Goal: Information Seeking & Learning: Learn about a topic

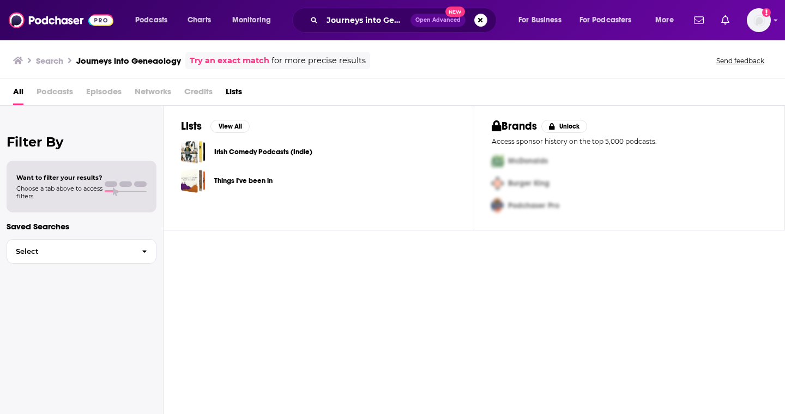
click at [61, 92] on span "Podcasts" at bounding box center [55, 94] width 37 height 22
click at [45, 92] on span "Podcasts" at bounding box center [55, 94] width 37 height 22
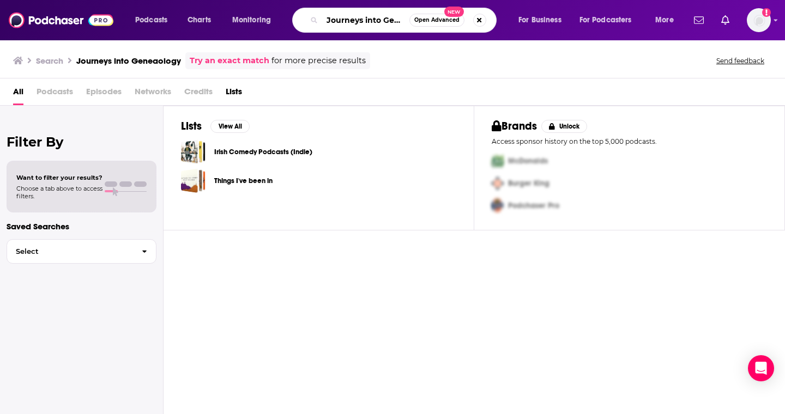
click at [341, 28] on input "Journeys into Geneaology" at bounding box center [365, 19] width 87 height 17
click at [341, 25] on input "Journeys into Geneaology" at bounding box center [365, 19] width 87 height 17
paste input "[PERSON_NAME]"
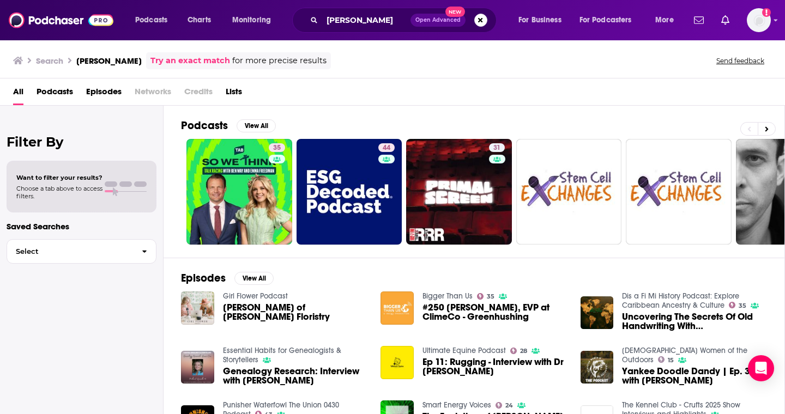
scroll to position [14, 0]
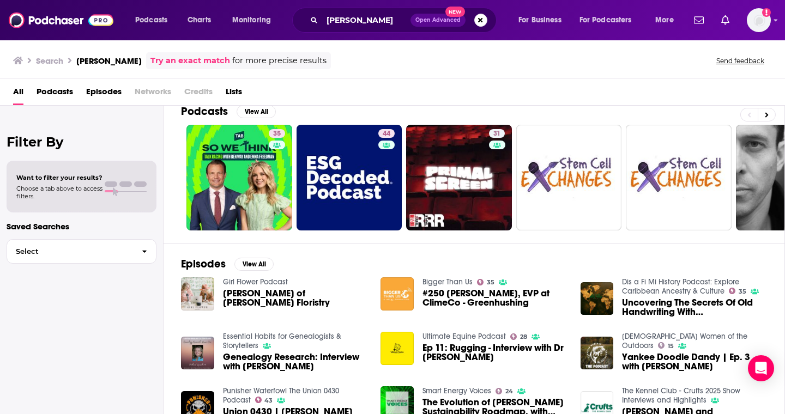
click at [61, 98] on span "Podcasts" at bounding box center [55, 94] width 37 height 22
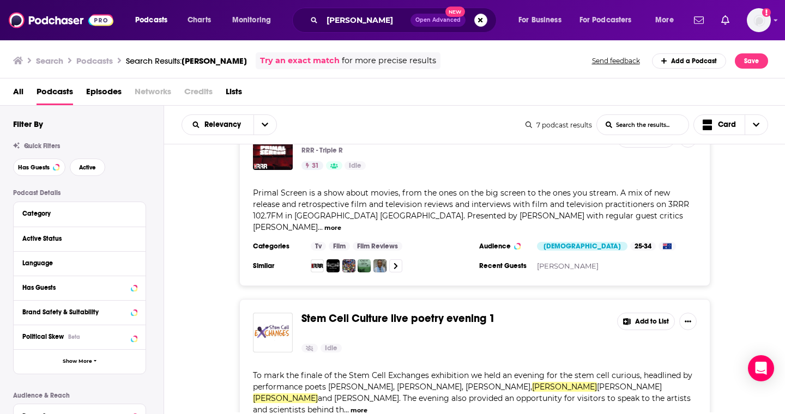
scroll to position [409, 0]
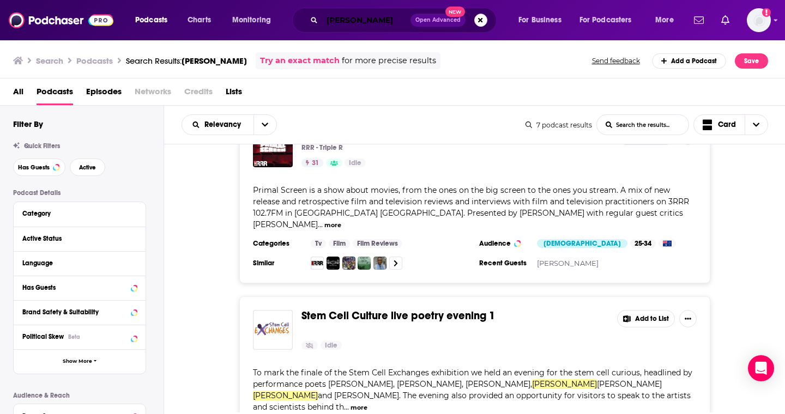
click at [344, 28] on input "[PERSON_NAME]" at bounding box center [366, 19] width 88 height 17
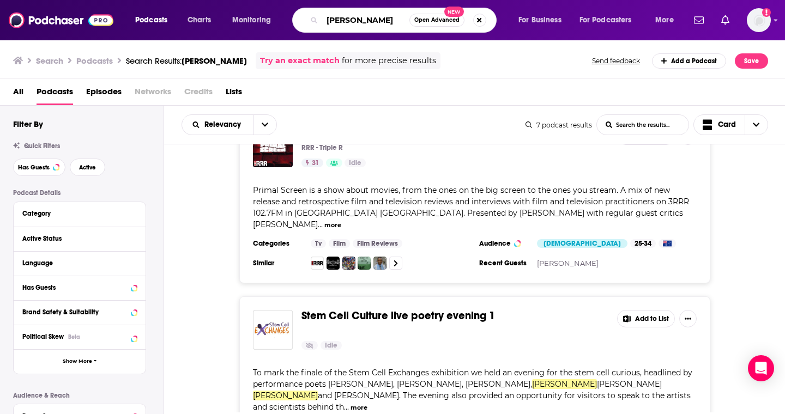
click at [344, 28] on input "[PERSON_NAME]" at bounding box center [365, 19] width 87 height 17
paste input "Journeys into Geneaology"
click at [383, 22] on input "Journeys into Geneaology" at bounding box center [365, 19] width 87 height 17
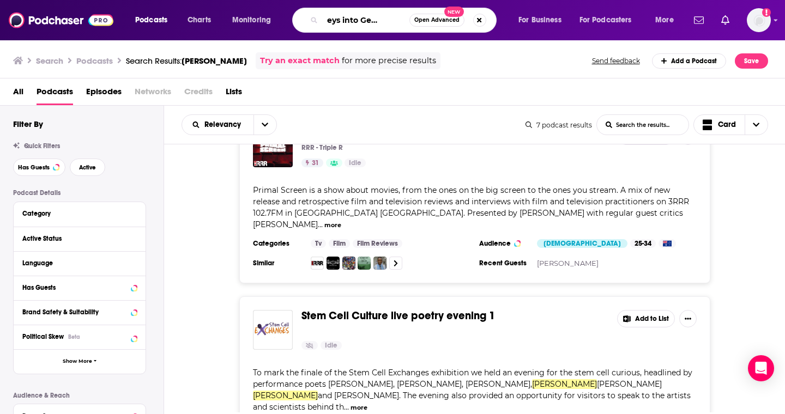
scroll to position [0, 22]
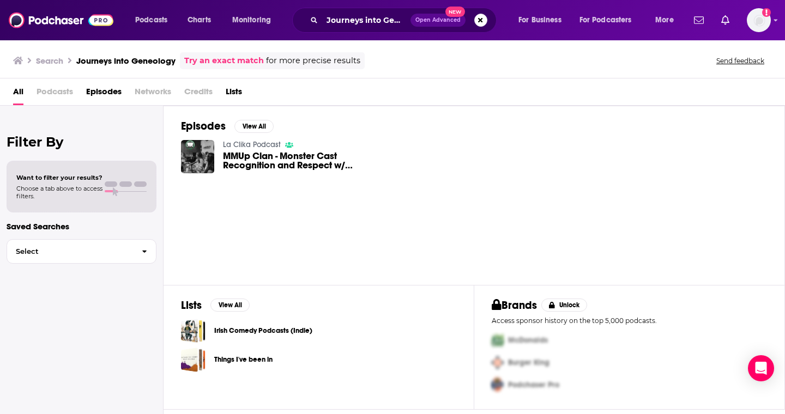
click at [46, 96] on span "Podcasts" at bounding box center [55, 94] width 37 height 22
click at [113, 93] on span "Episodes" at bounding box center [103, 94] width 35 height 22
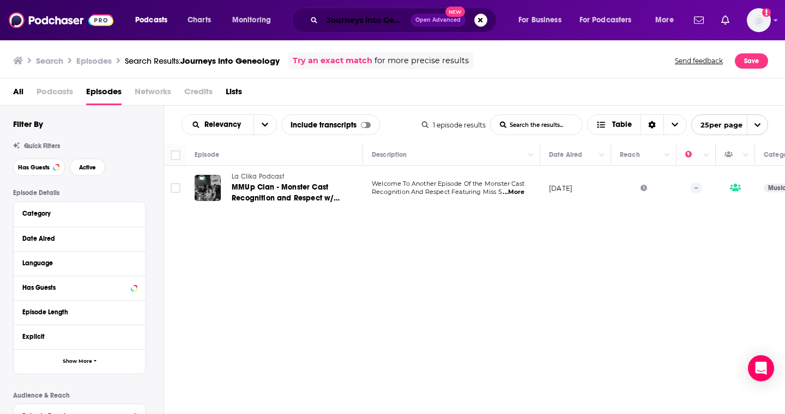
click at [352, 24] on input "Journeys into Geneology" at bounding box center [366, 19] width 88 height 17
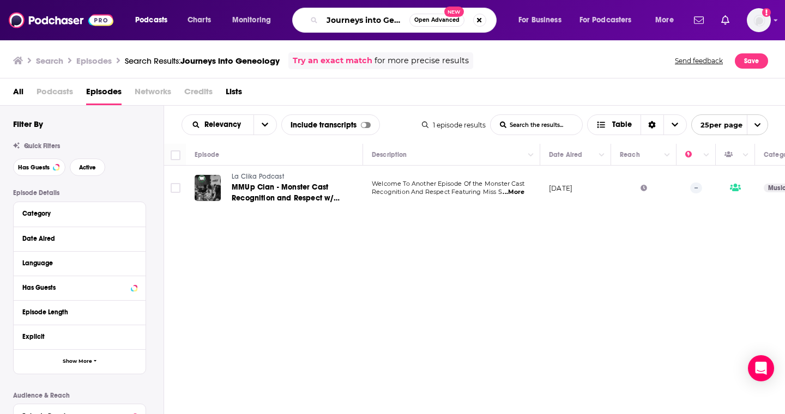
click at [361, 21] on input "Journeys into Geneology" at bounding box center [365, 19] width 87 height 17
click at [396, 22] on input "Journey into Geneology" at bounding box center [365, 19] width 87 height 17
type input "Journey into Genealogy"
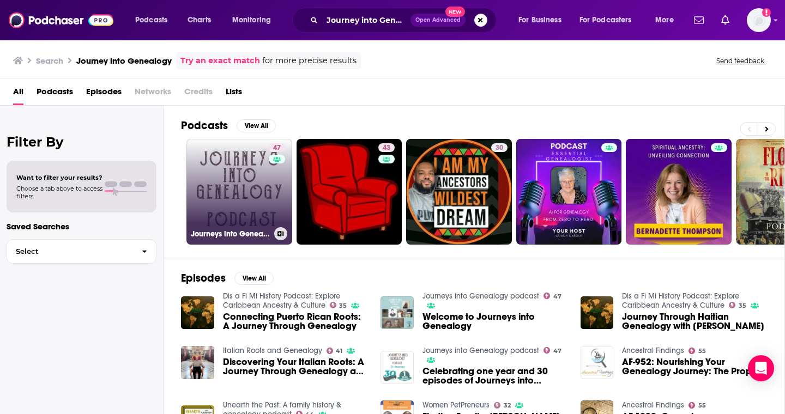
click at [265, 192] on link "47 Journeys into Genealogy podcast" at bounding box center [239, 192] width 106 height 106
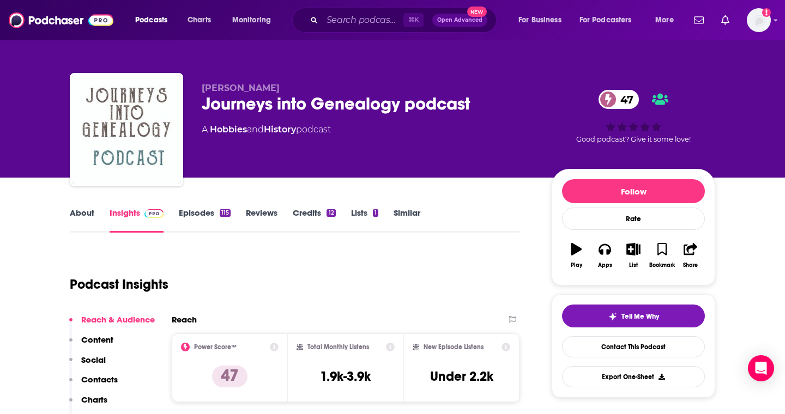
click at [203, 212] on link "Episodes 115" at bounding box center [205, 220] width 52 height 25
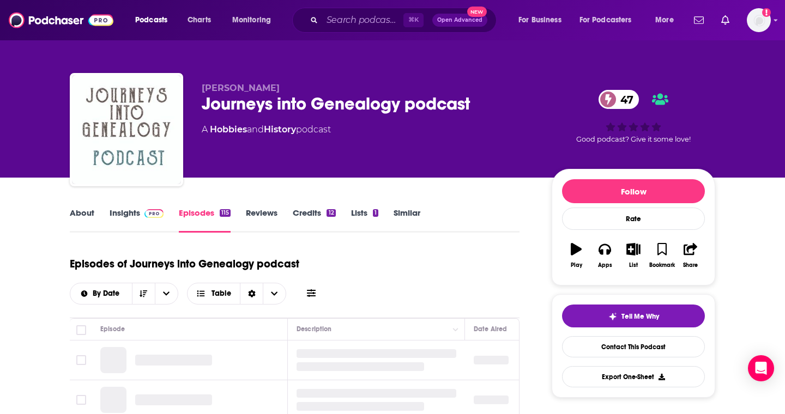
click at [160, 223] on link "Insights" at bounding box center [137, 220] width 54 height 25
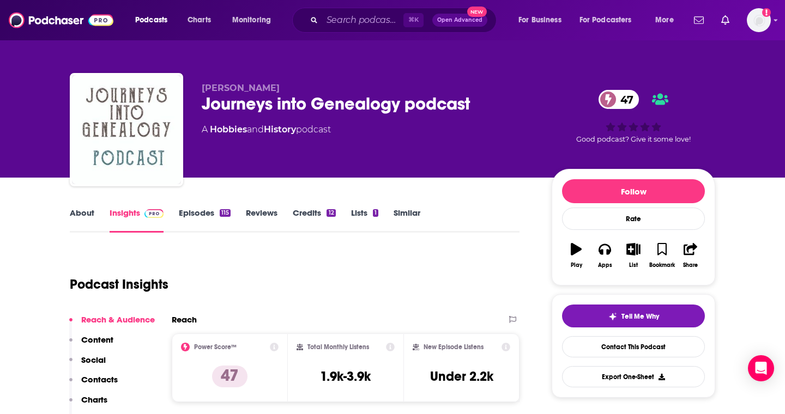
click at [78, 215] on link "About" at bounding box center [82, 220] width 25 height 25
